Goal: Transaction & Acquisition: Obtain resource

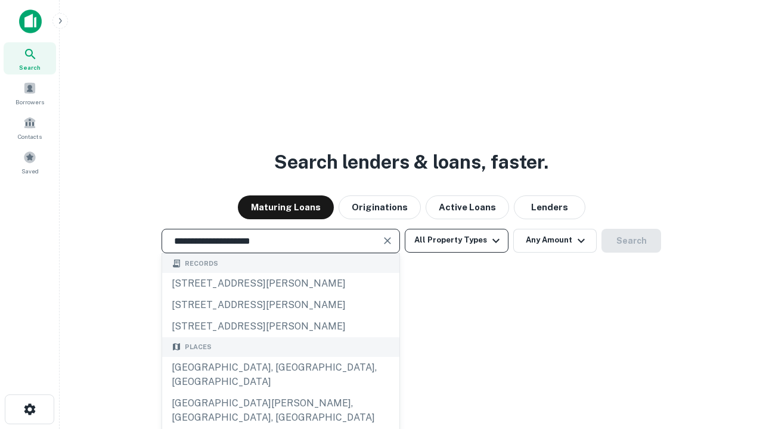
click at [280, 393] on div "Santa Monica, CA, USA" at bounding box center [280, 375] width 237 height 36
type input "**********"
click at [457, 240] on button "All Property Types" at bounding box center [457, 241] width 104 height 24
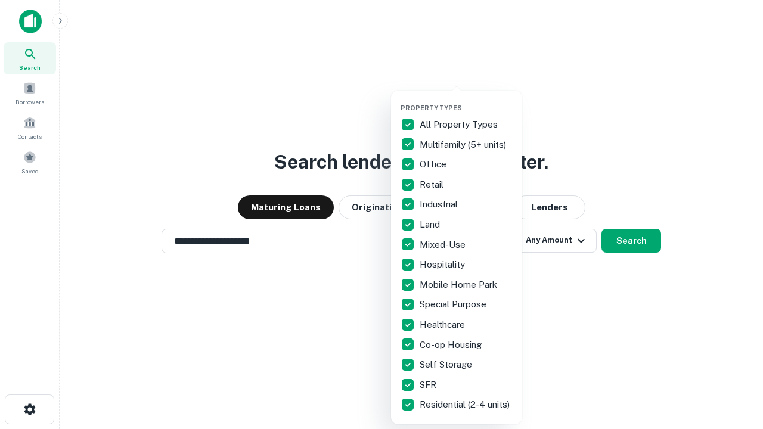
click at [466, 100] on button "button" at bounding box center [466, 100] width 131 height 1
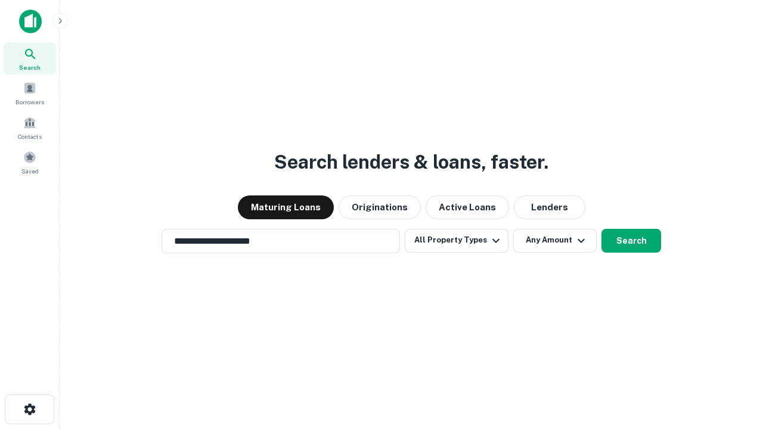
scroll to position [18, 0]
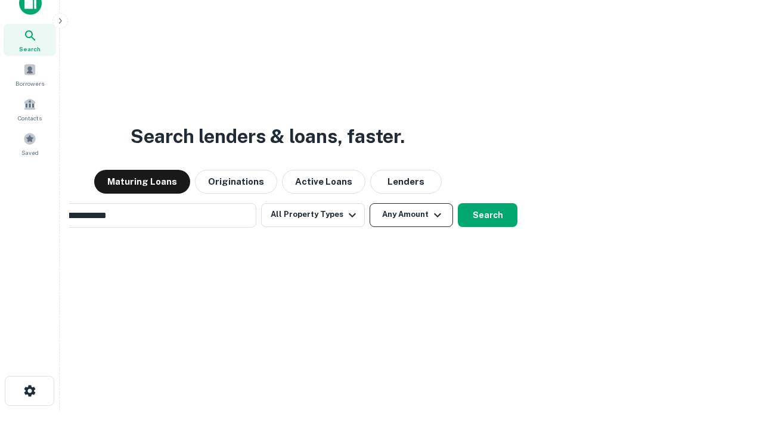
click at [370, 203] on button "Any Amount" at bounding box center [411, 215] width 83 height 24
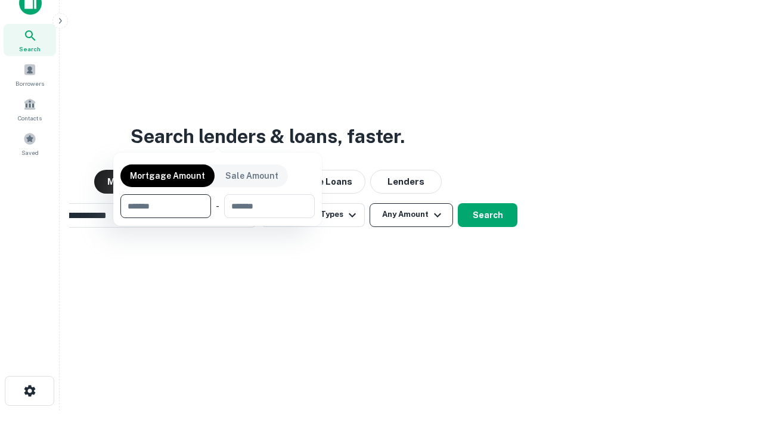
scroll to position [19, 0]
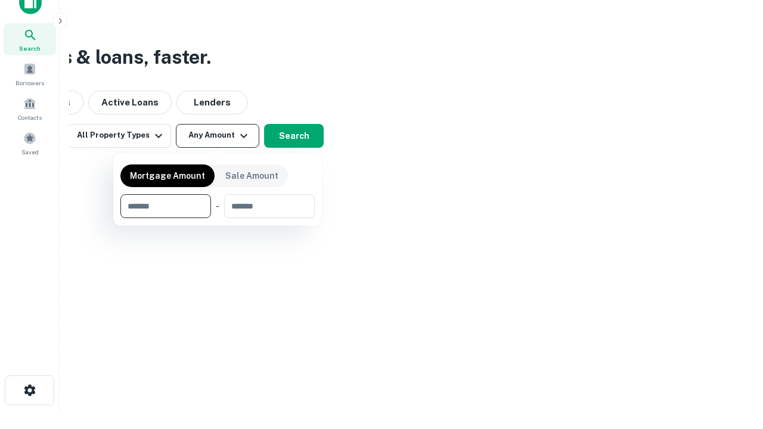
type input "*******"
click at [218, 218] on button "button" at bounding box center [217, 218] width 194 height 1
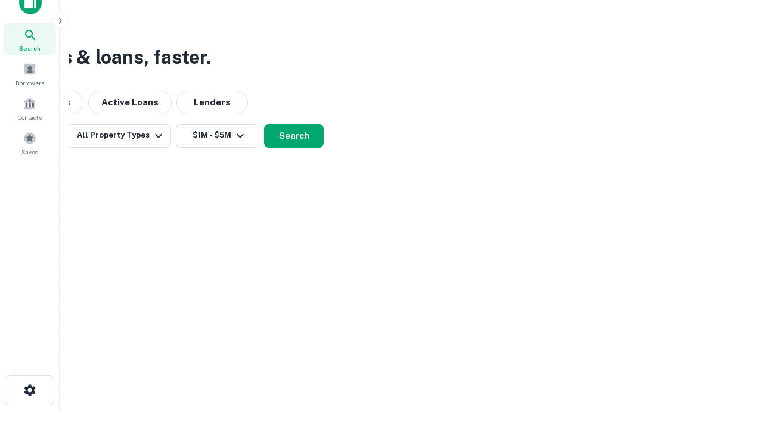
scroll to position [18, 0]
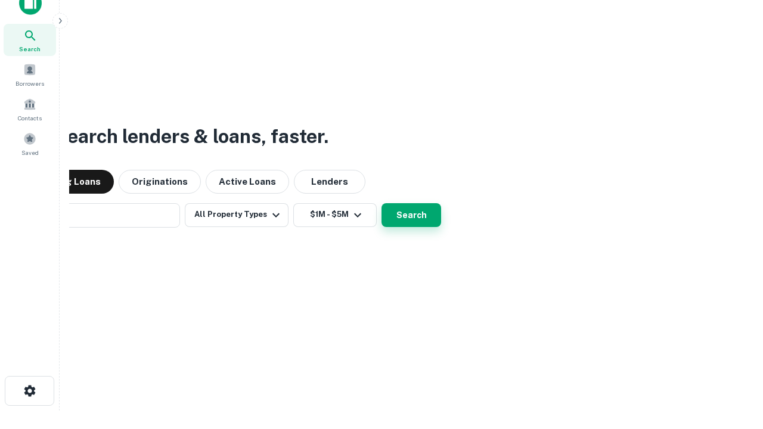
click at [382, 203] on button "Search" at bounding box center [412, 215] width 60 height 24
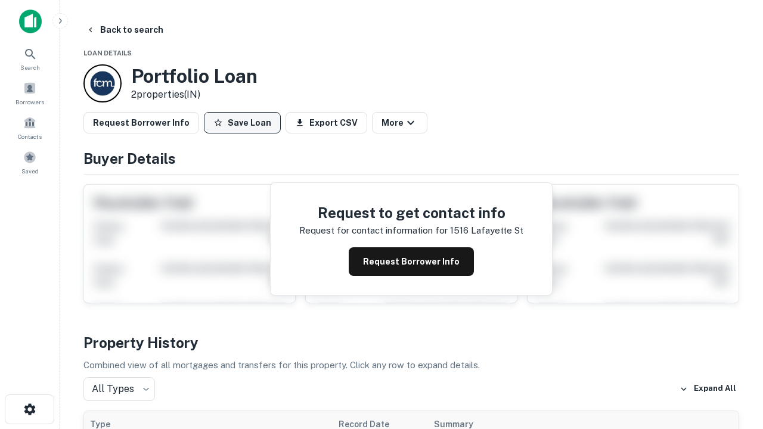
click at [242, 123] on button "Save Loan" at bounding box center [242, 122] width 77 height 21
click at [245, 123] on button "Loan Saved" at bounding box center [245, 122] width 82 height 21
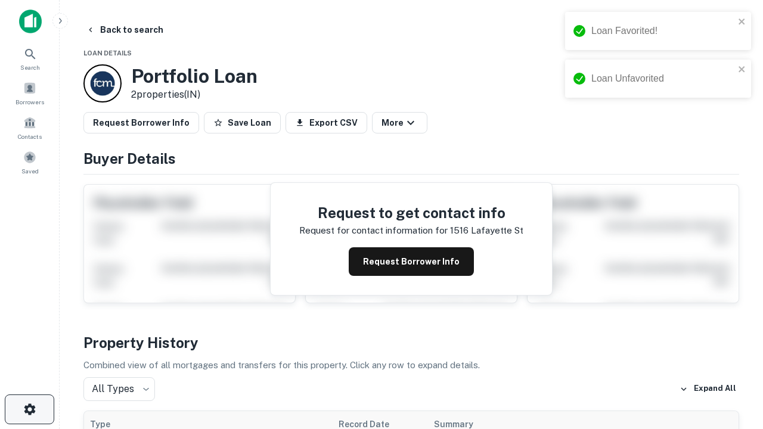
click at [29, 410] on icon "button" at bounding box center [30, 410] width 14 height 14
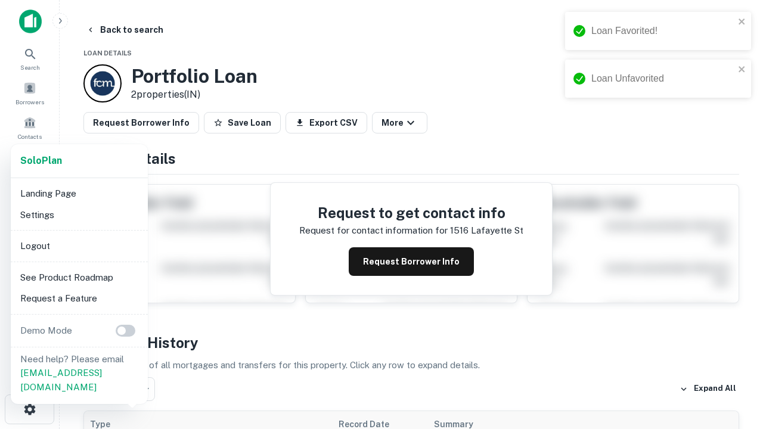
click at [79, 246] on li "Logout" at bounding box center [80, 246] width 128 height 21
